Goal: Task Accomplishment & Management: Use online tool/utility

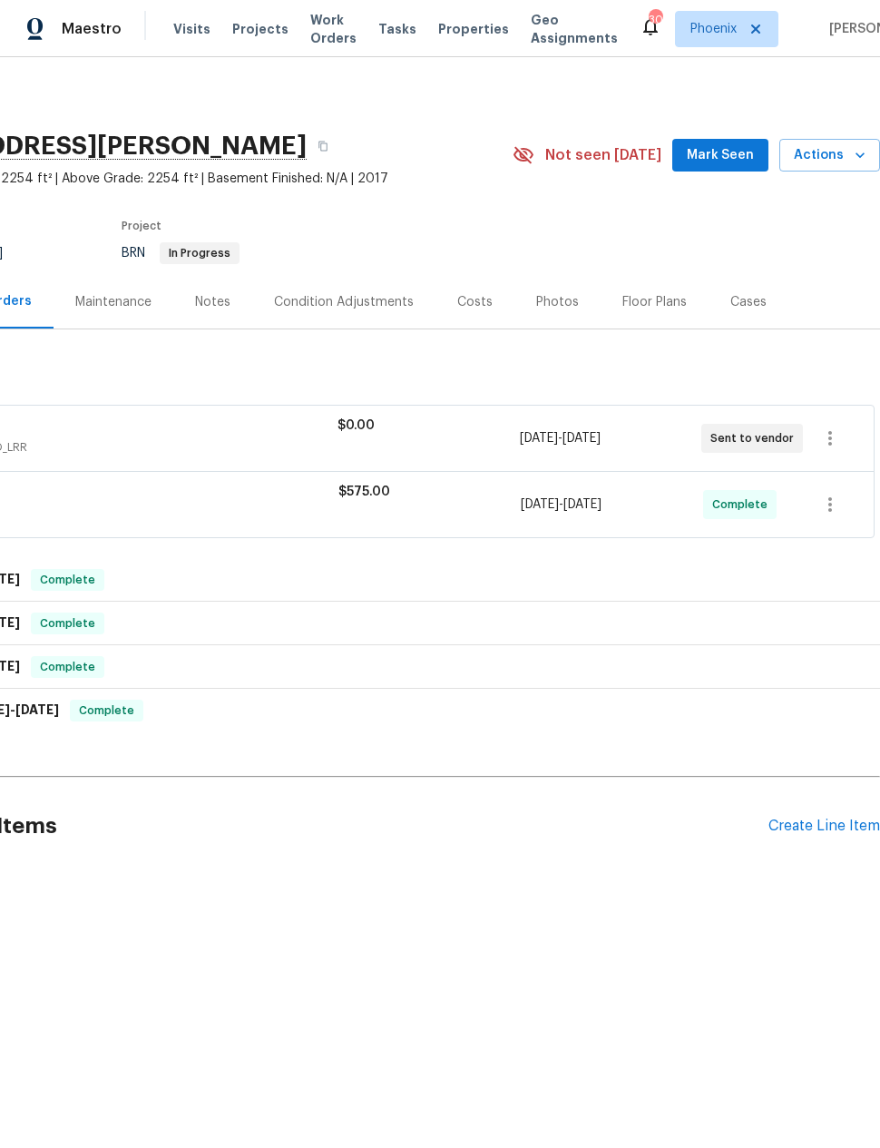
scroll to position [0, 145]
click at [828, 434] on icon "button" at bounding box center [830, 438] width 22 height 22
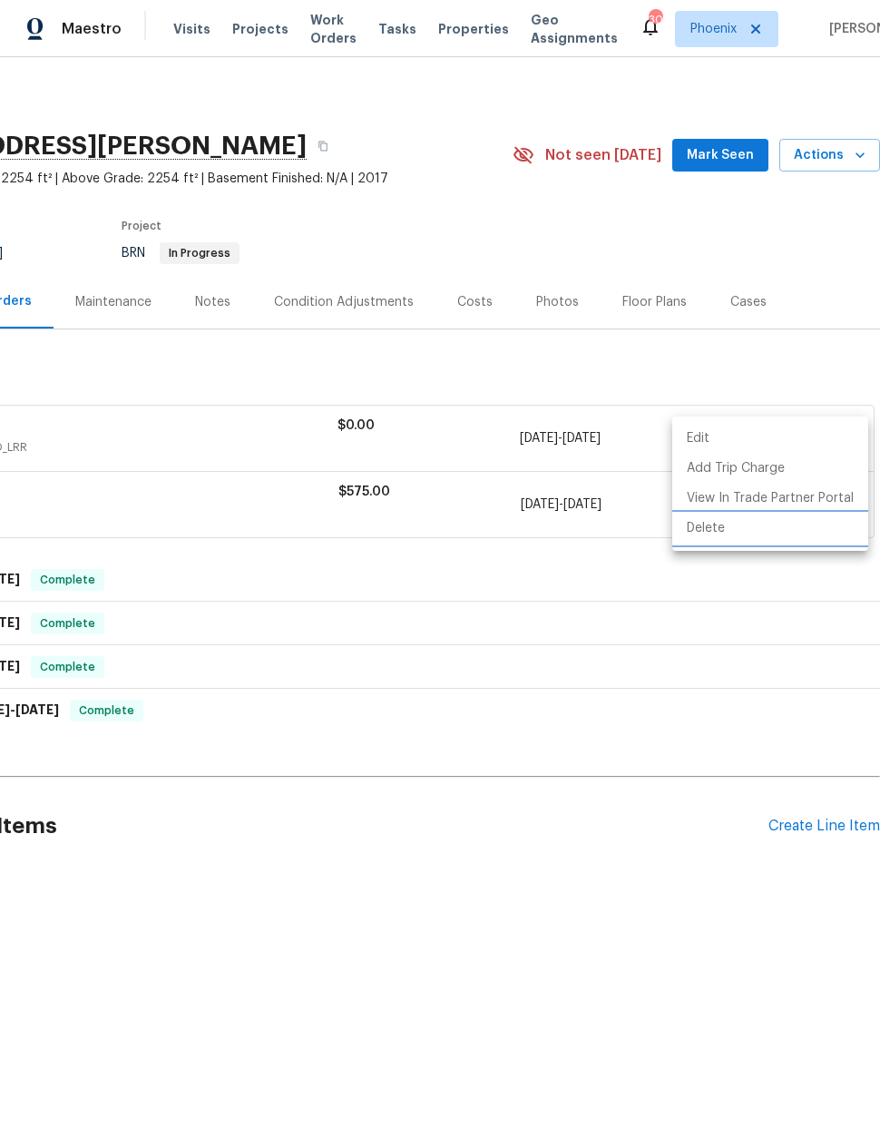
click at [707, 527] on li "Delete" at bounding box center [770, 529] width 196 height 30
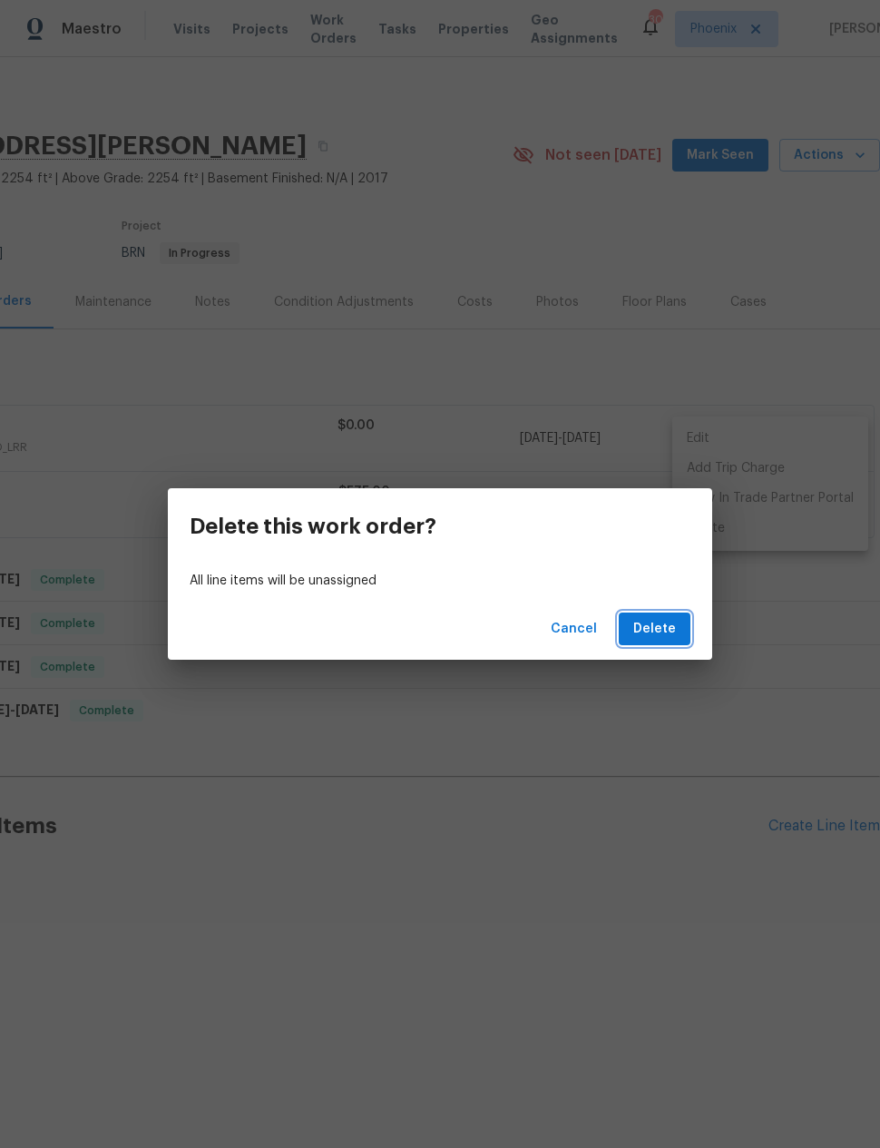
click at [667, 632] on span "Delete" at bounding box center [654, 629] width 43 height 23
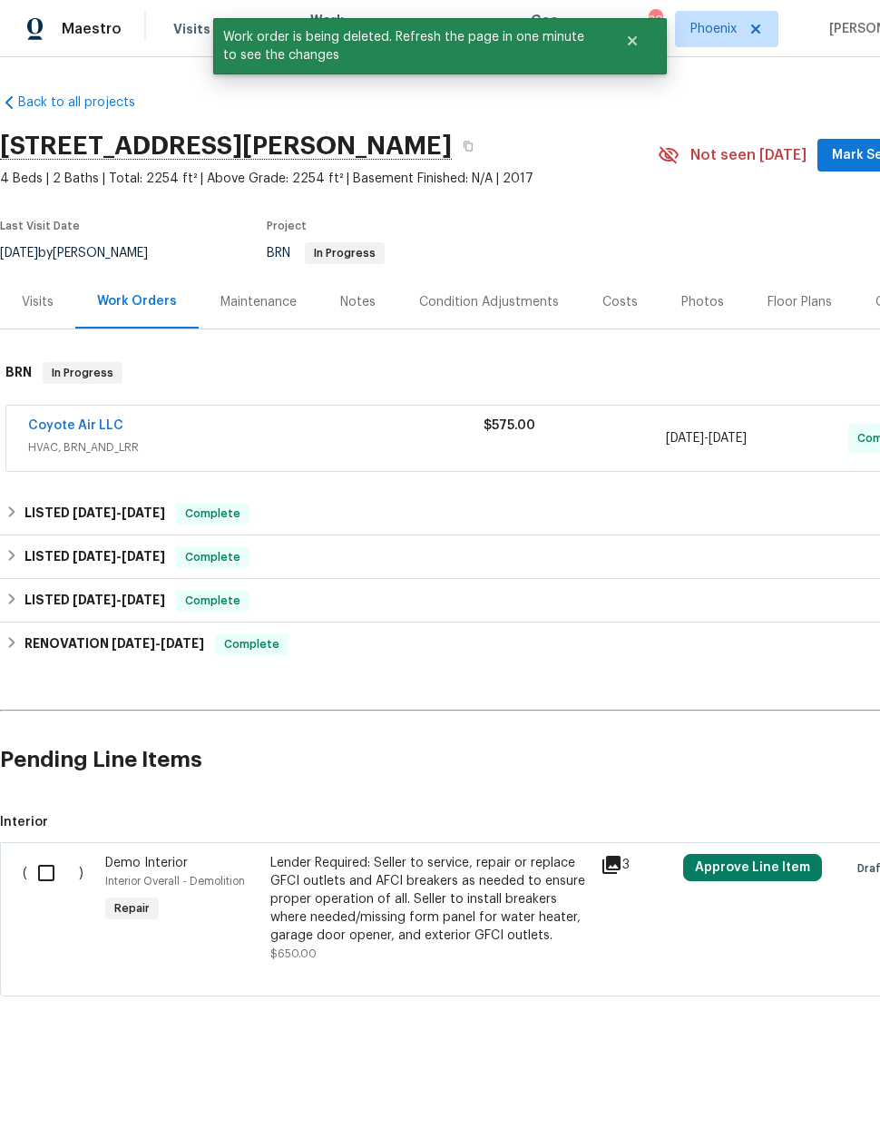
scroll to position [0, 0]
click at [45, 875] on input "checkbox" at bounding box center [53, 873] width 52 height 38
checkbox input "true"
click at [785, 1100] on span "Create Work Order" at bounding box center [776, 1103] width 121 height 23
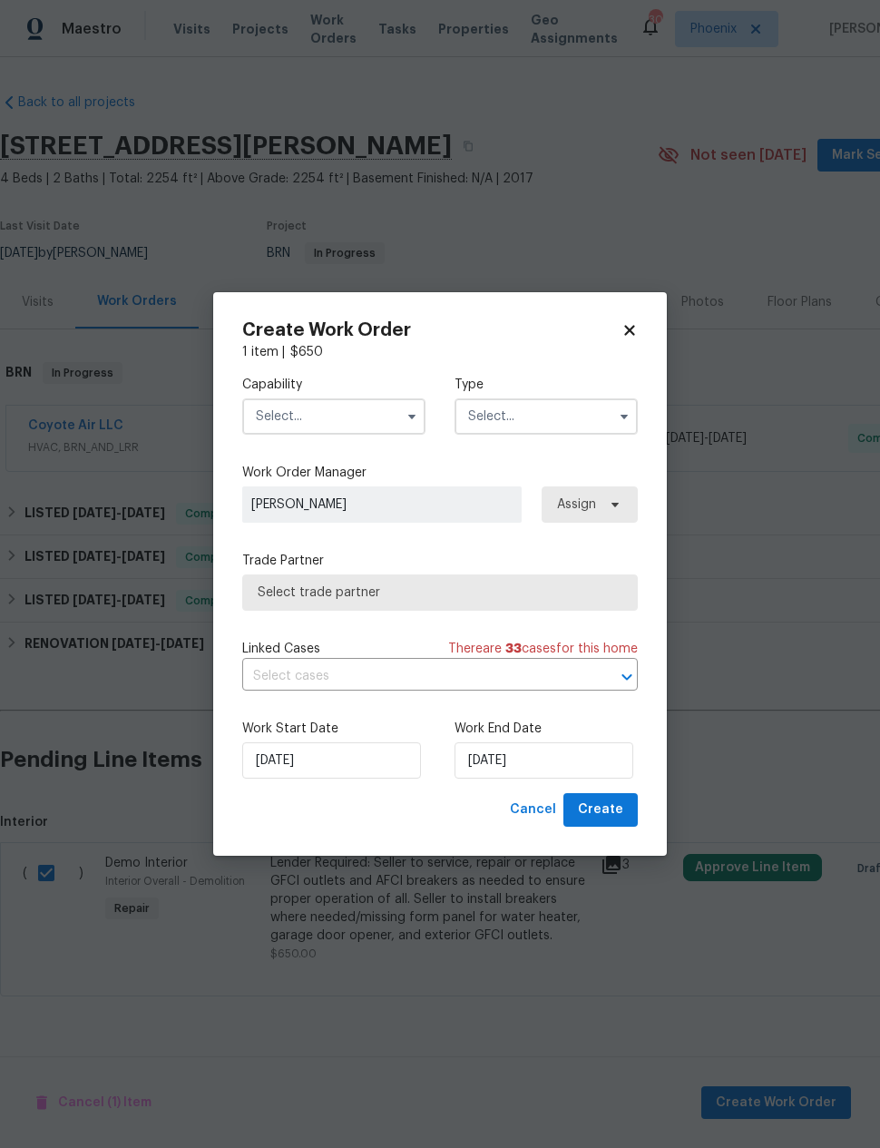
click at [363, 423] on input "text" at bounding box center [333, 416] width 183 height 36
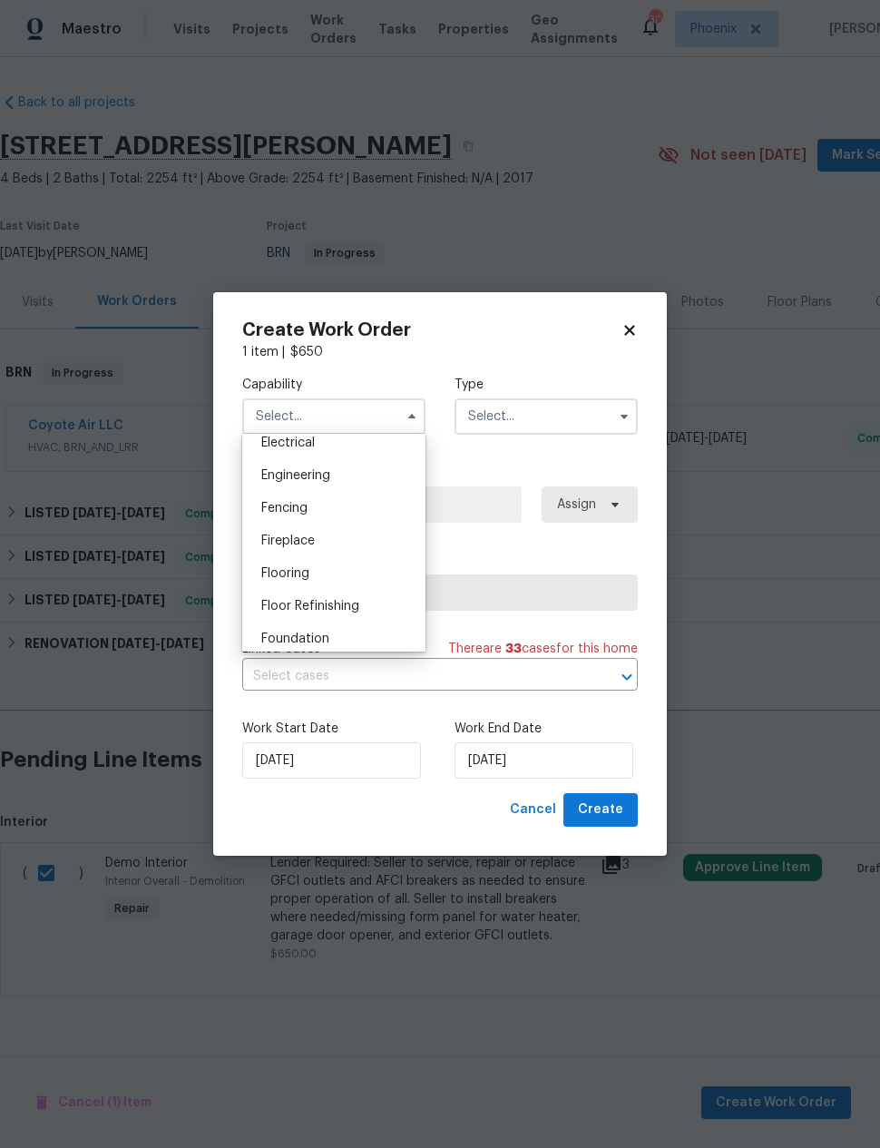
click at [325, 437] on div "Electrical" at bounding box center [334, 443] width 174 height 33
type input "Electrical"
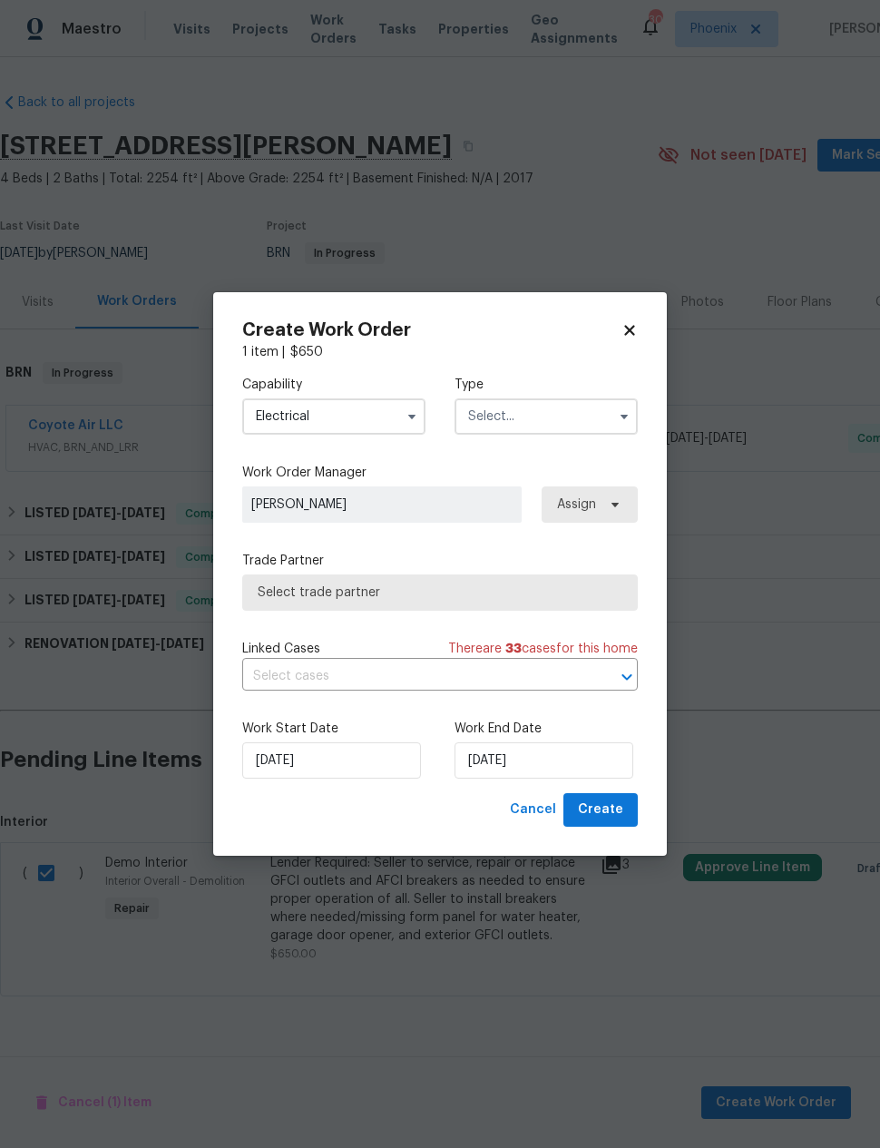
click at [545, 415] on input "text" at bounding box center [546, 416] width 183 height 36
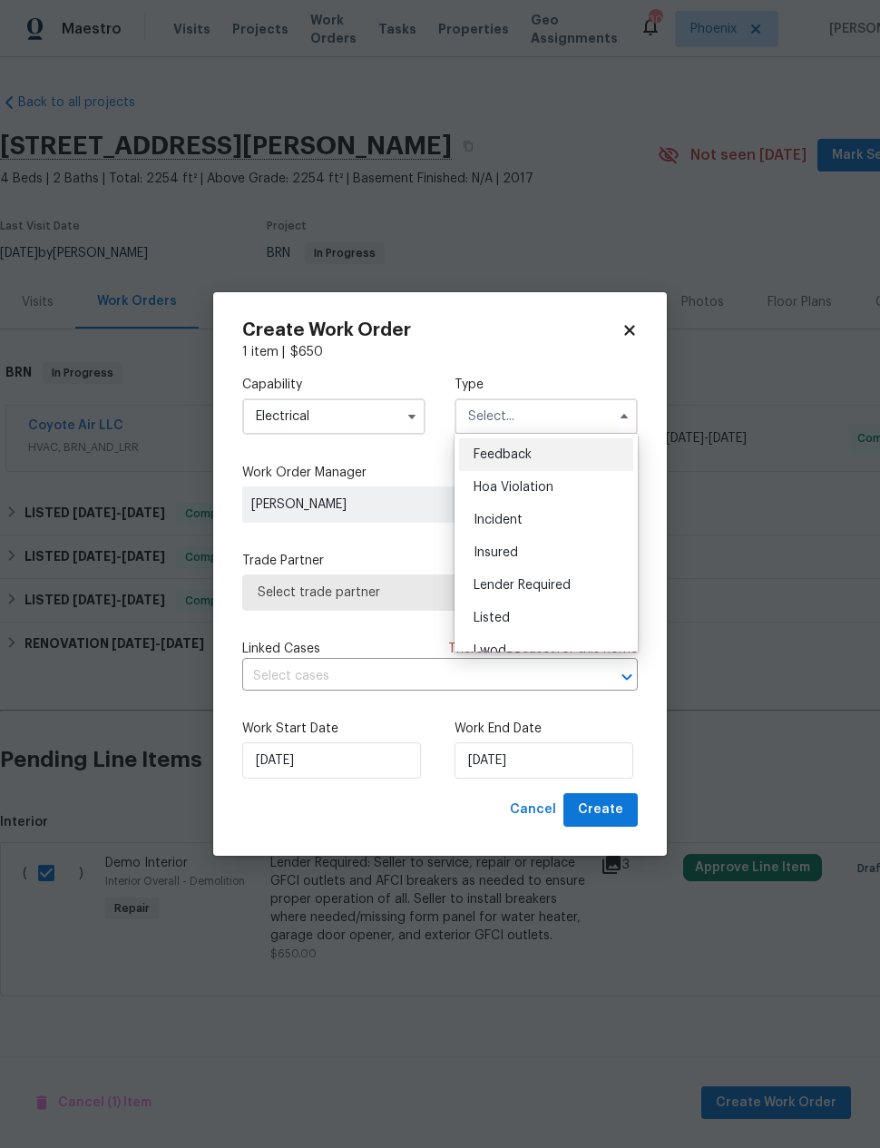
click at [543, 587] on span "Lender Required" at bounding box center [522, 585] width 97 height 13
type input "Lender Required"
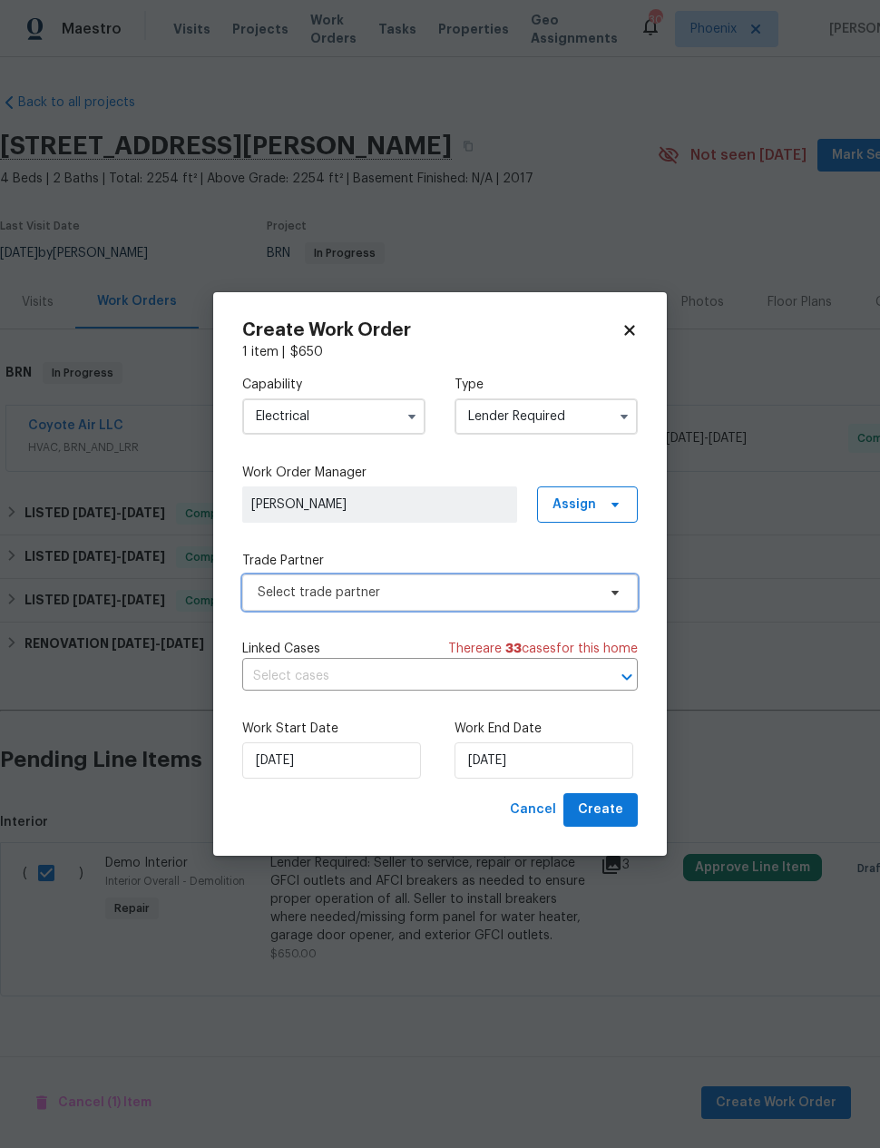
click at [384, 594] on span "Select trade partner" at bounding box center [427, 593] width 339 height 18
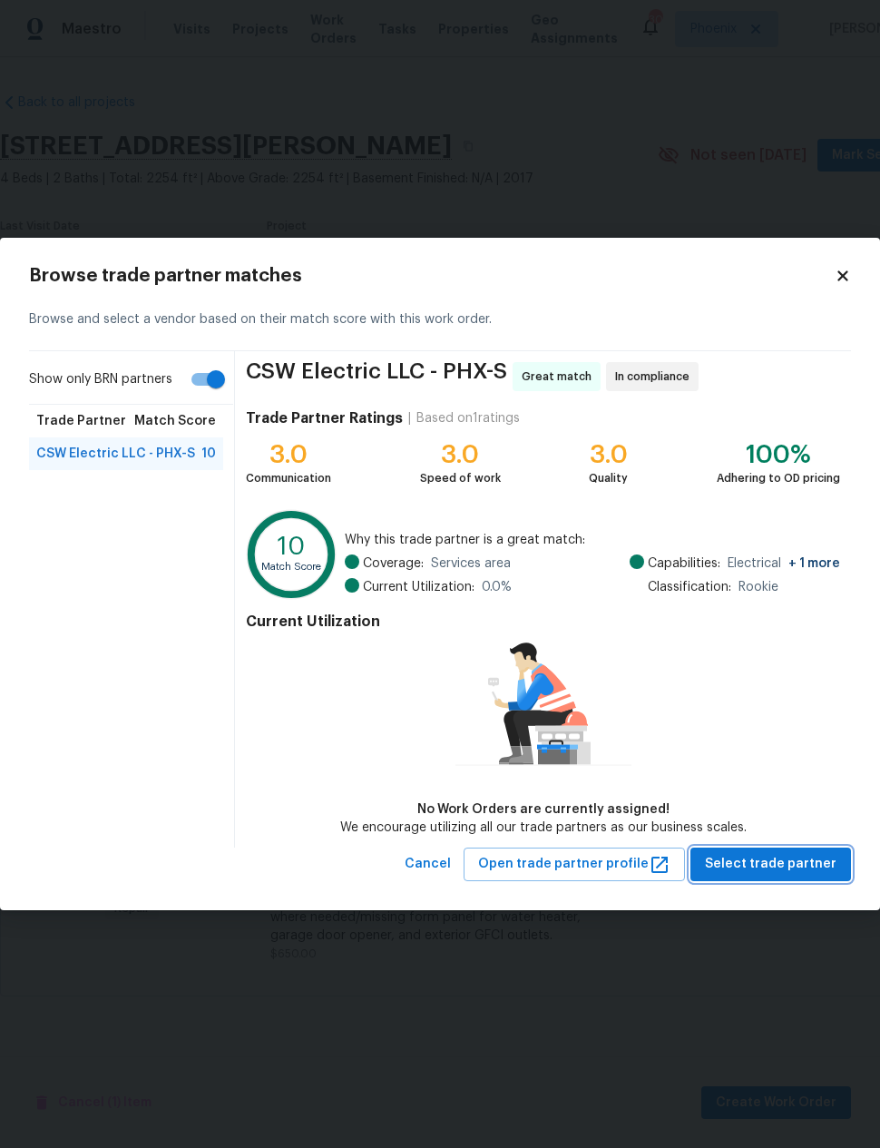
click at [795, 858] on span "Select trade partner" at bounding box center [771, 864] width 132 height 23
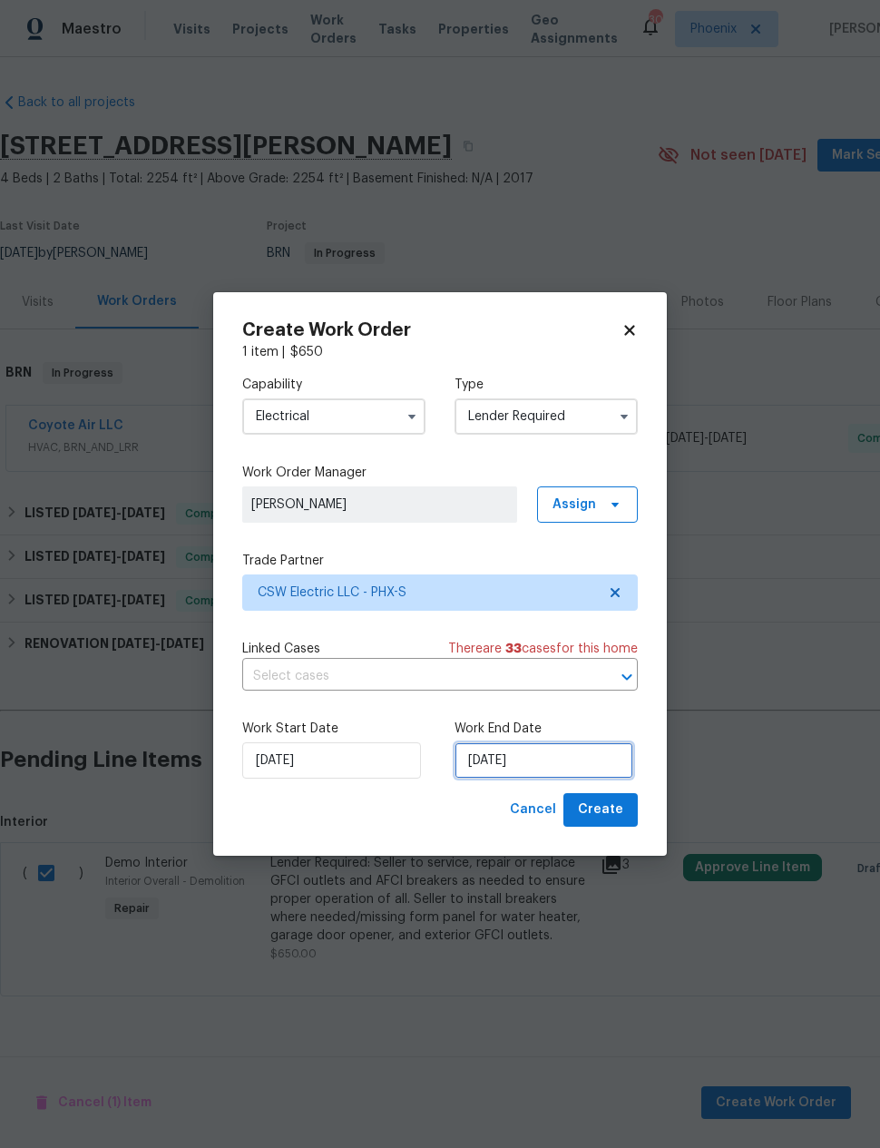
click at [521, 764] on input "9/16/2025" at bounding box center [544, 760] width 179 height 36
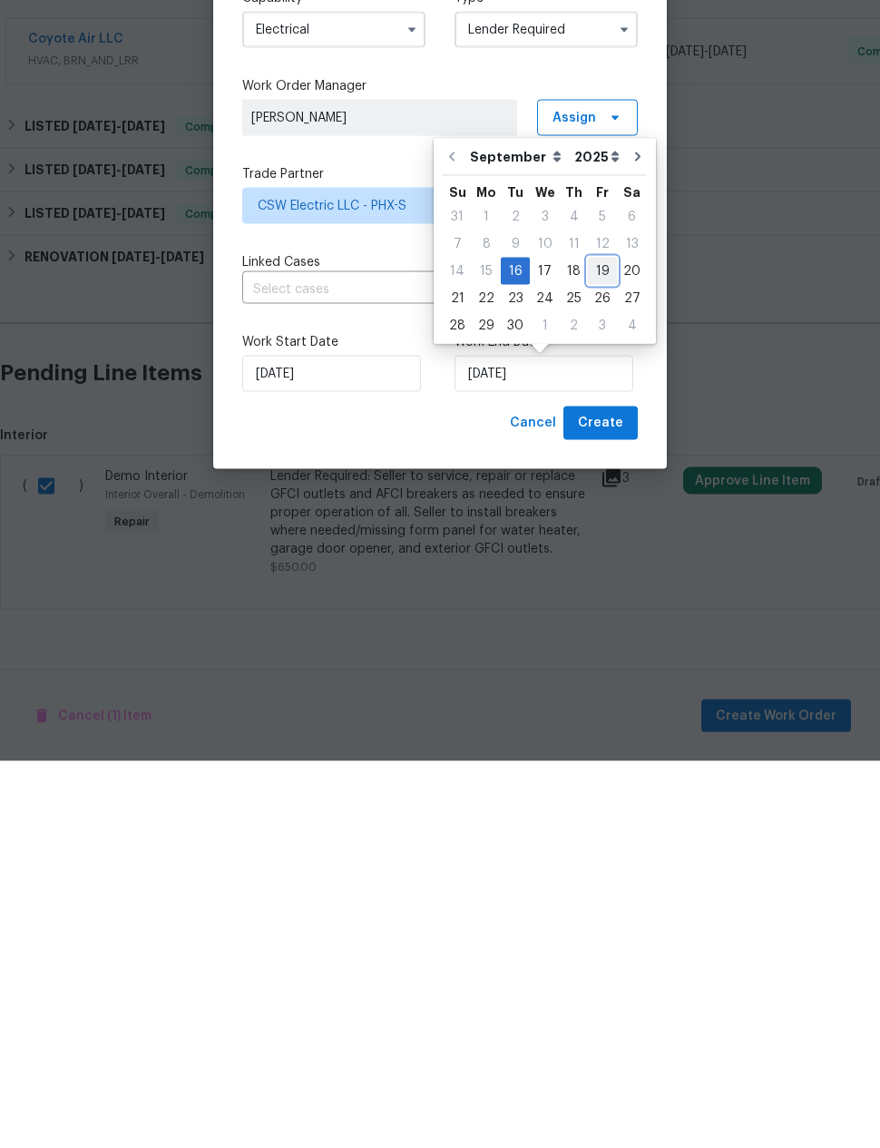
click at [588, 645] on div "19" at bounding box center [602, 657] width 29 height 25
type input "9/19/2025"
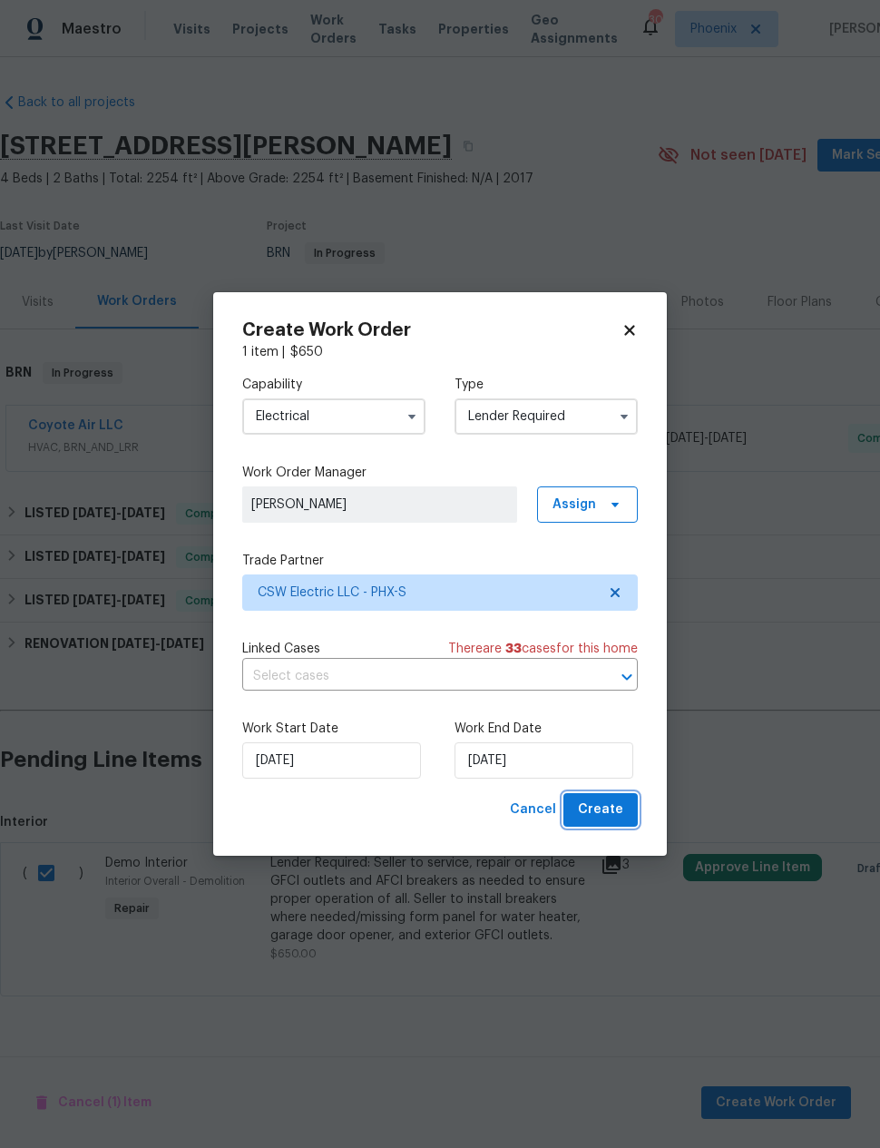
click at [604, 806] on span "Create" at bounding box center [600, 810] width 45 height 23
checkbox input "false"
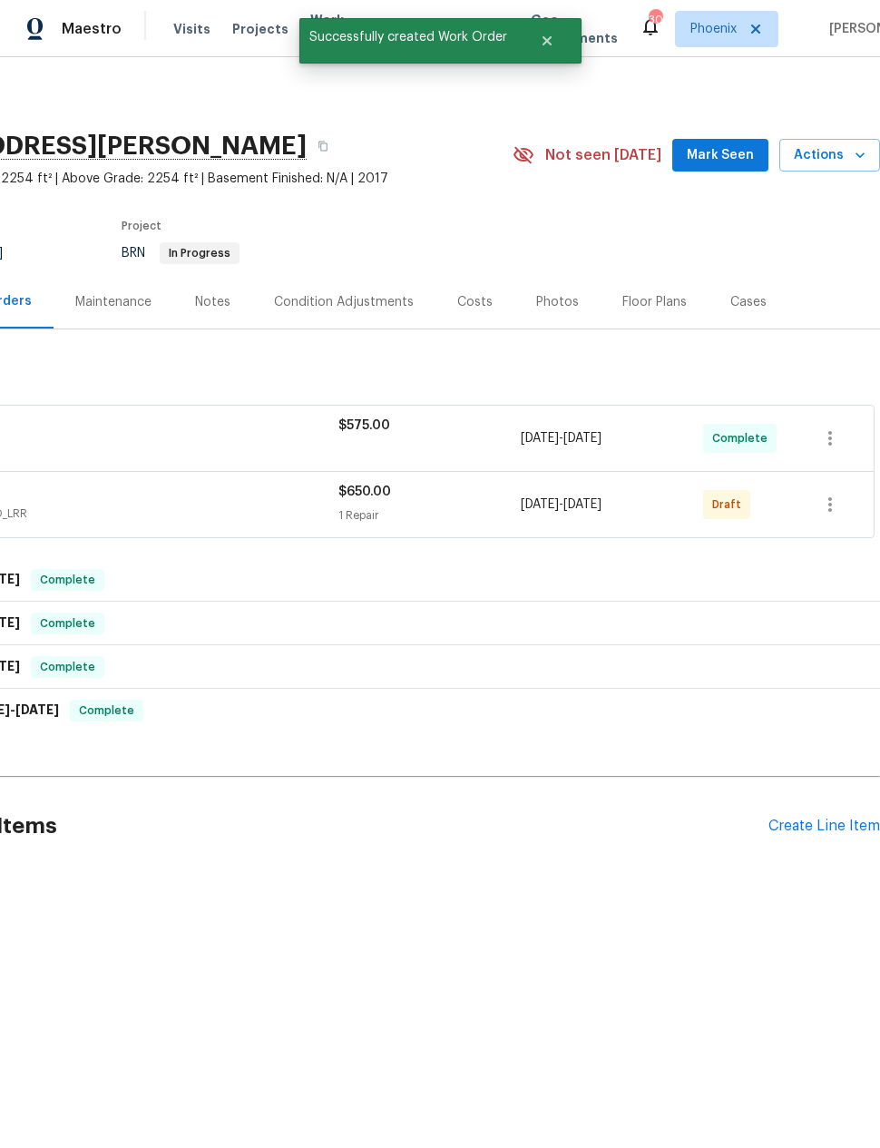
scroll to position [0, 145]
click at [829, 507] on icon "button" at bounding box center [830, 505] width 22 height 22
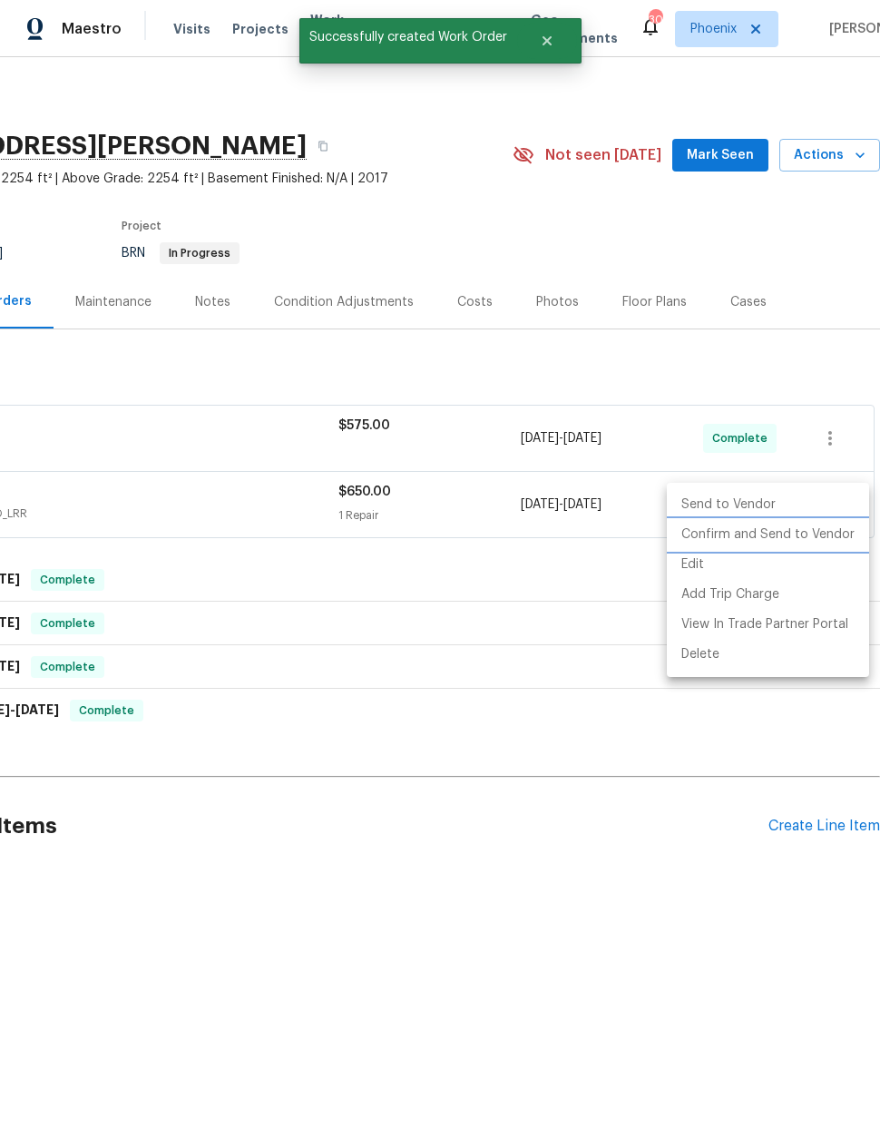
click at [814, 535] on li "Confirm and Send to Vendor" at bounding box center [768, 535] width 202 height 30
